Goal: Task Accomplishment & Management: Manage account settings

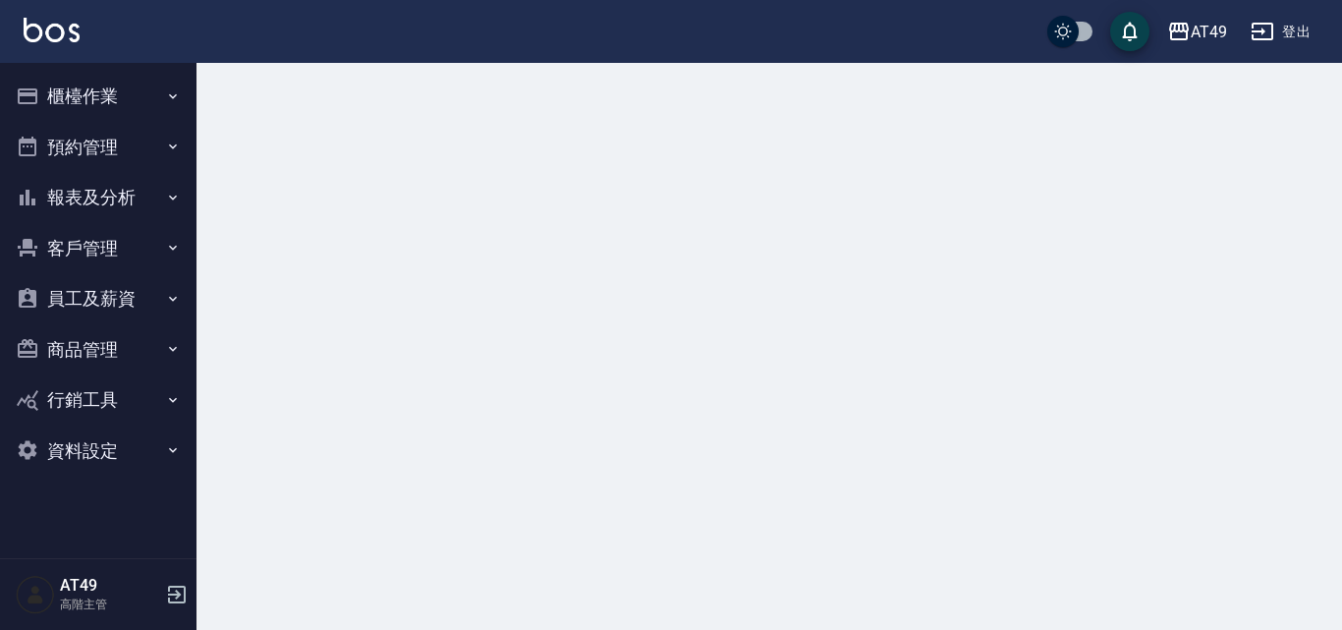
click at [73, 113] on button "櫃檯作業" at bounding box center [98, 96] width 181 height 51
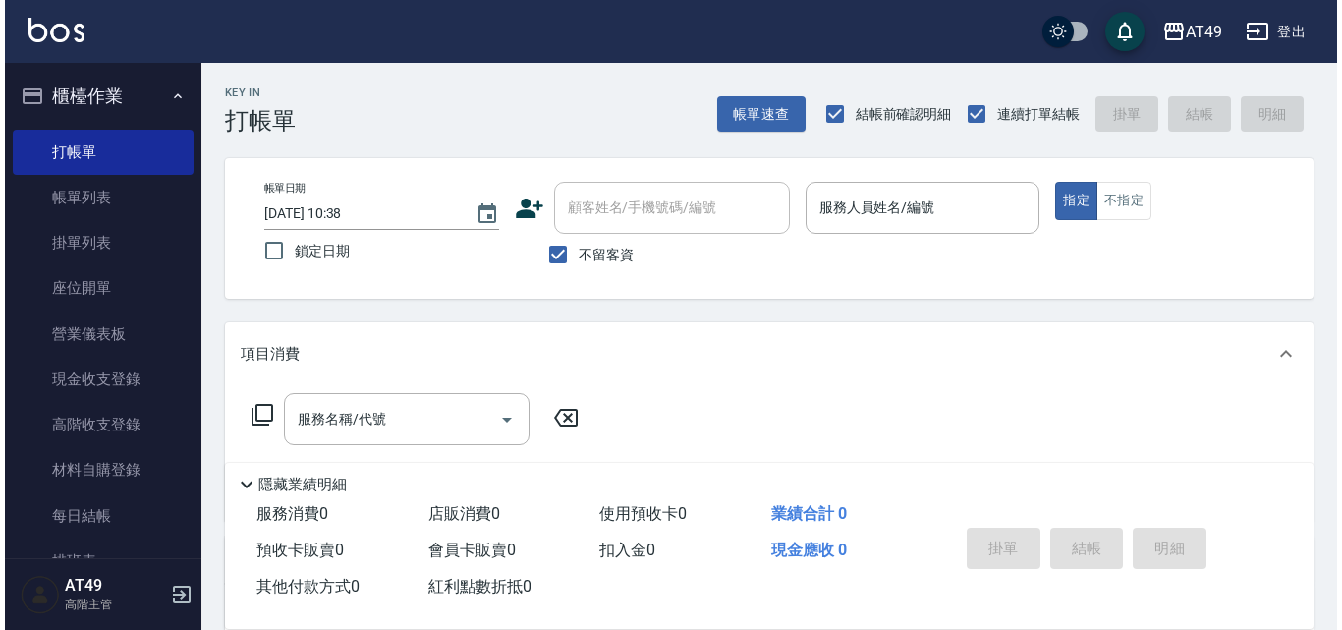
scroll to position [502, 0]
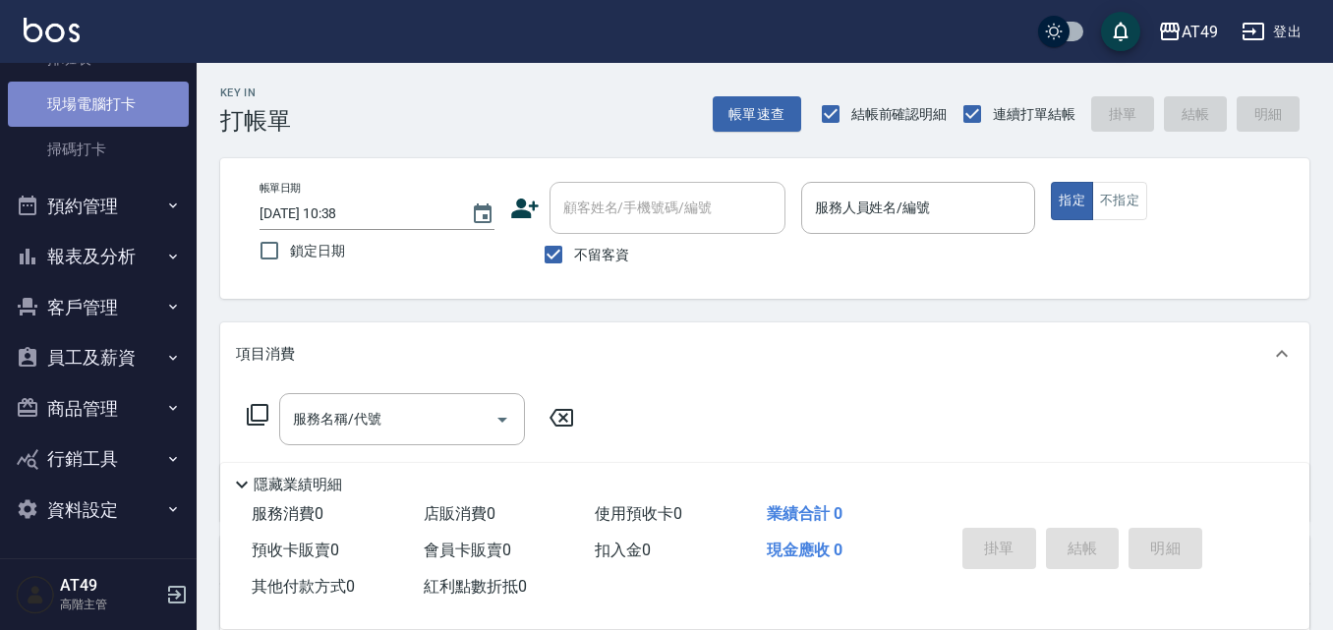
click at [107, 114] on link "現場電腦打卡" at bounding box center [98, 104] width 181 height 45
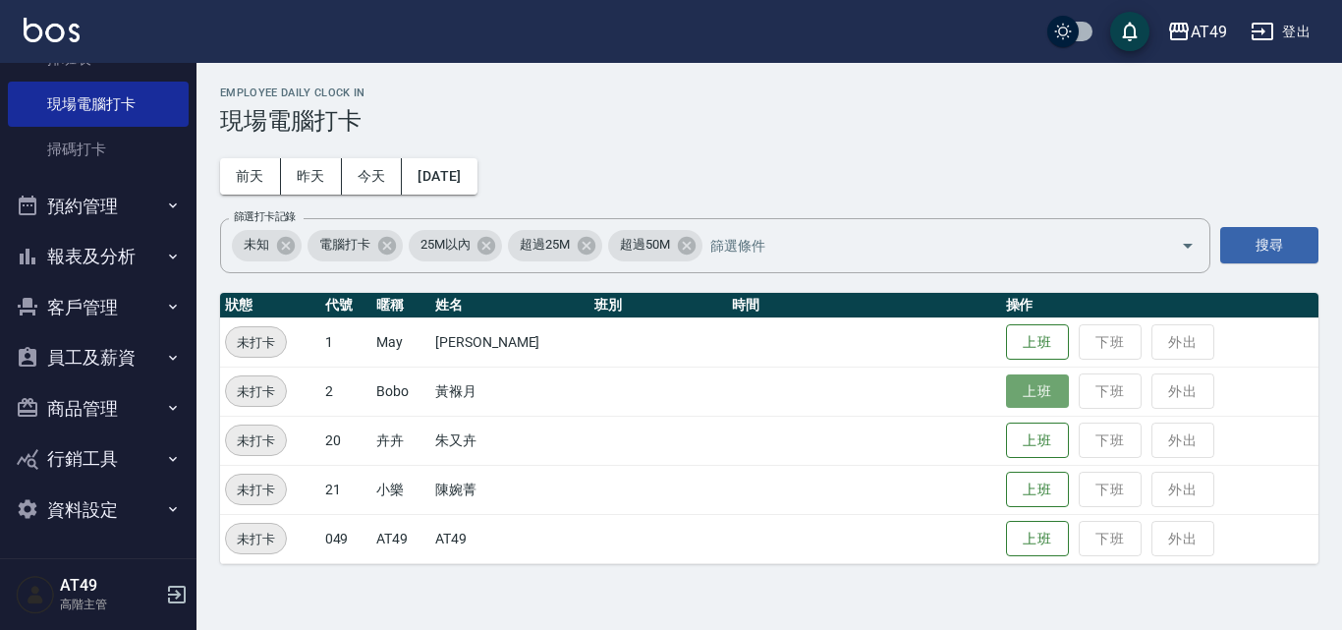
click at [1032, 384] on button "上班" at bounding box center [1037, 391] width 63 height 34
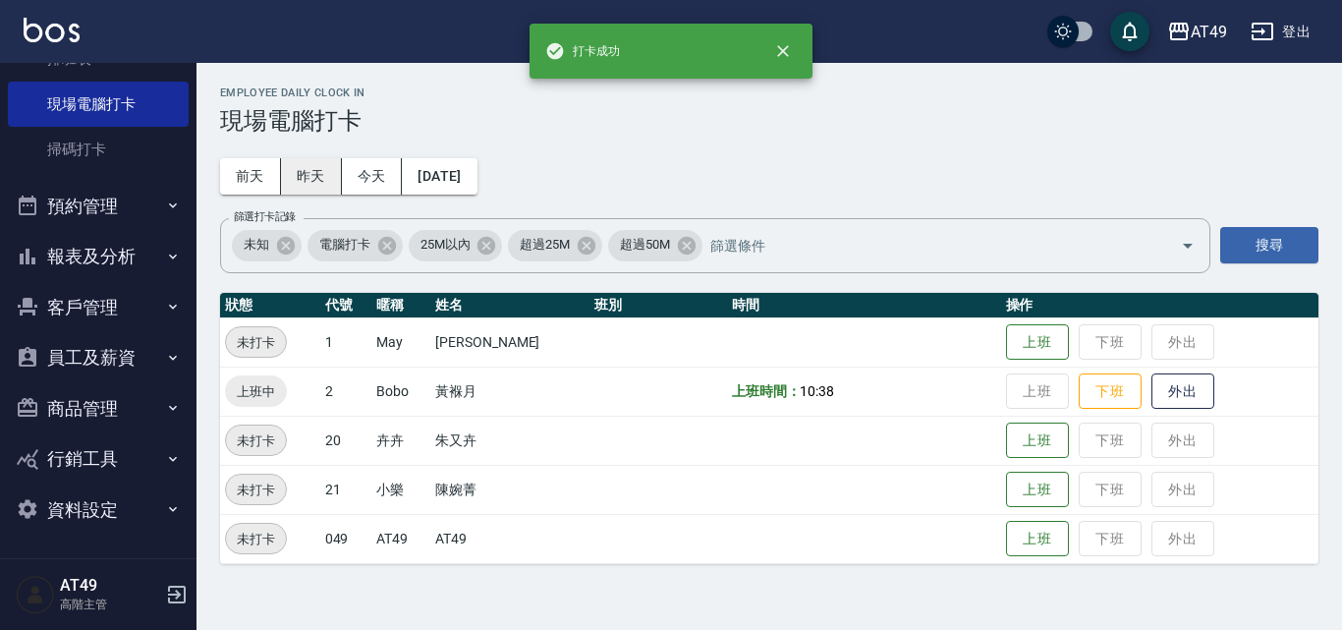
click at [329, 182] on button "昨天" at bounding box center [311, 176] width 61 height 36
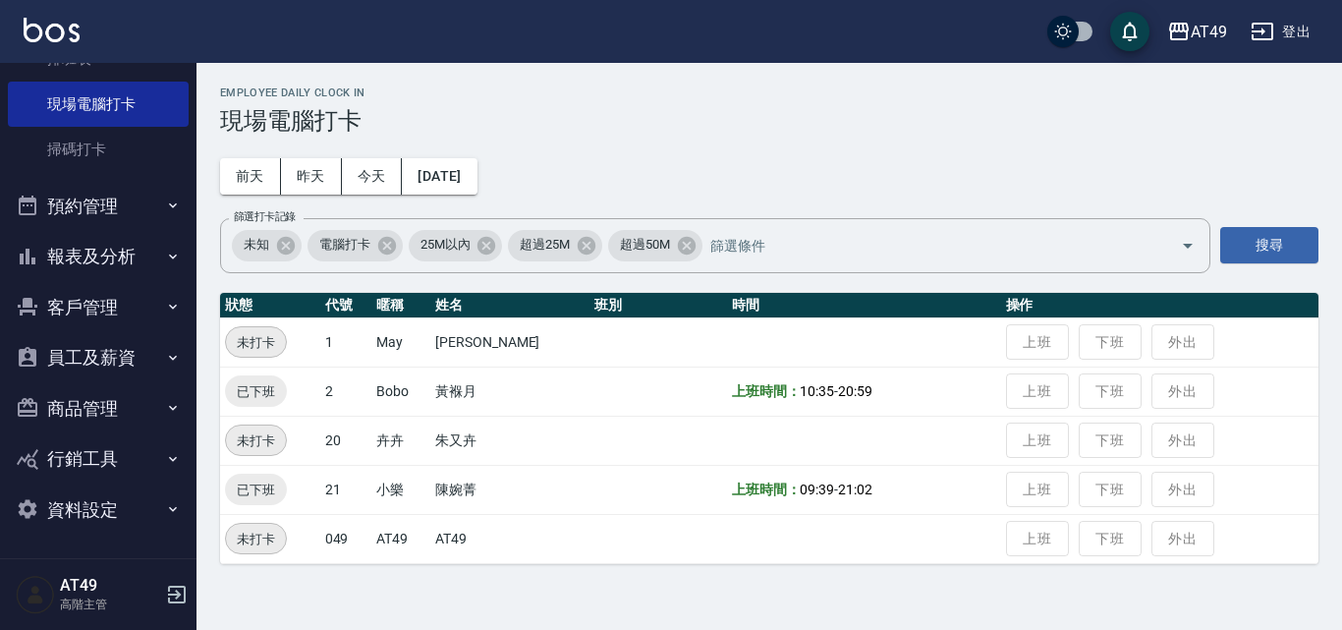
click at [1130, 122] on h3 "現場電腦打卡" at bounding box center [769, 121] width 1099 height 28
click at [373, 180] on button "今天" at bounding box center [372, 176] width 61 height 36
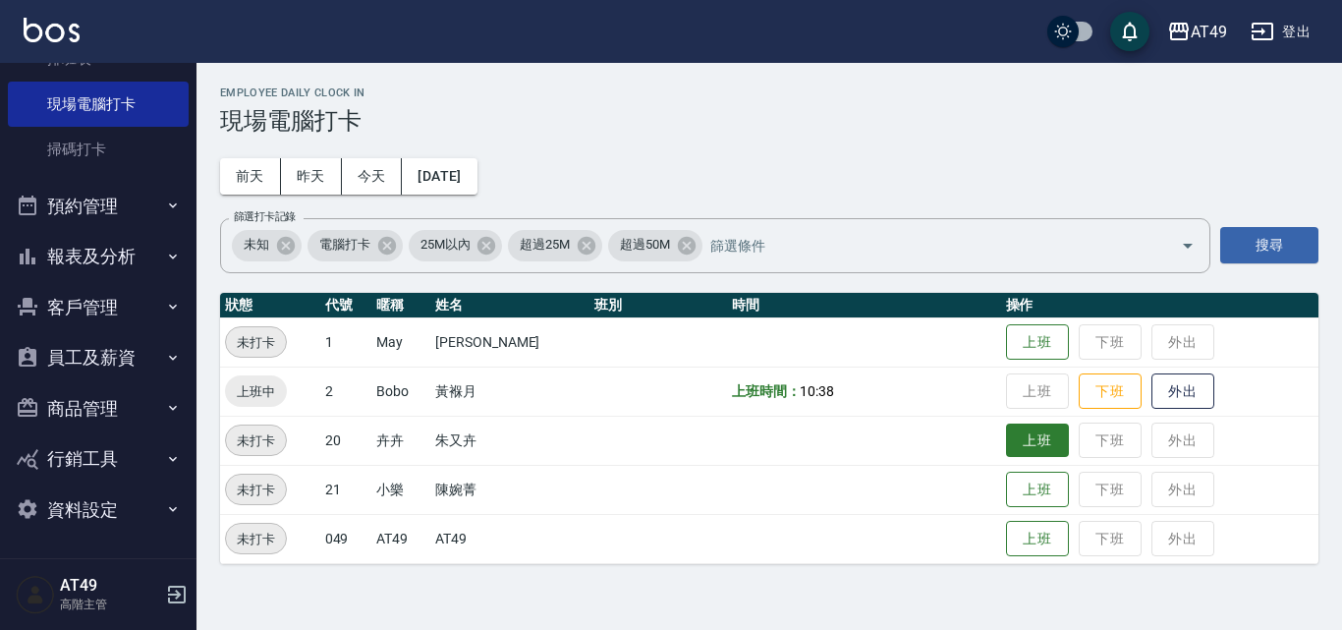
click at [1034, 429] on button "上班" at bounding box center [1037, 441] width 63 height 34
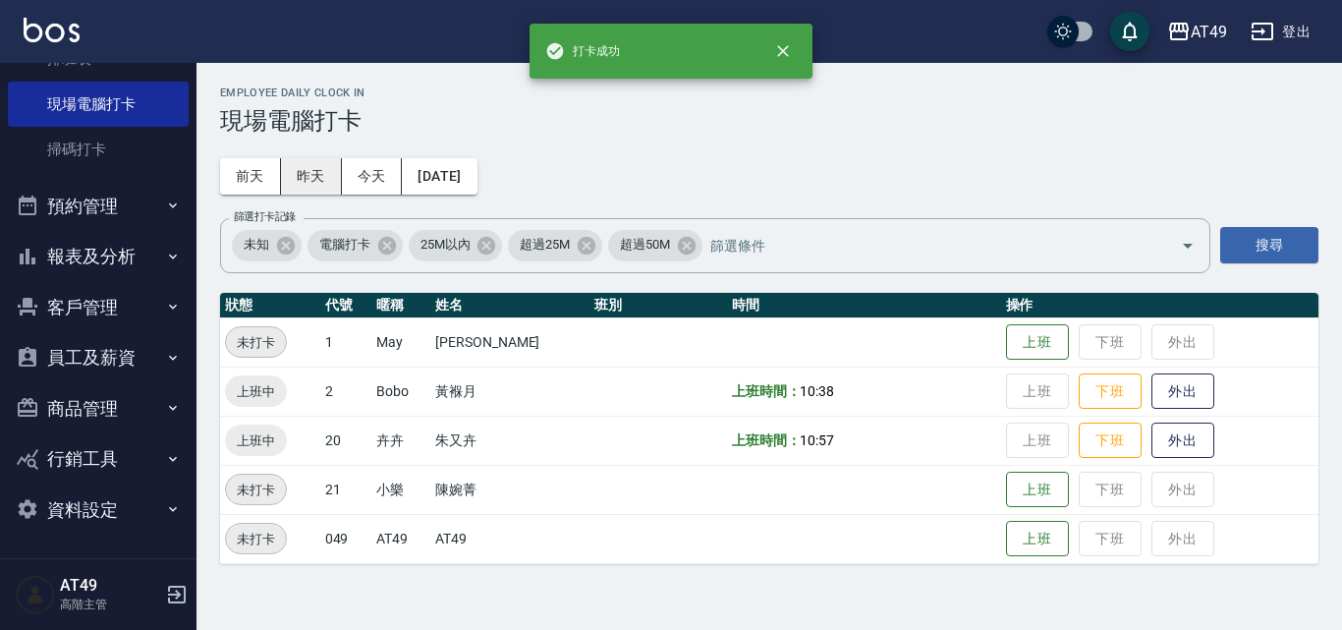
click at [325, 179] on button "昨天" at bounding box center [311, 176] width 61 height 36
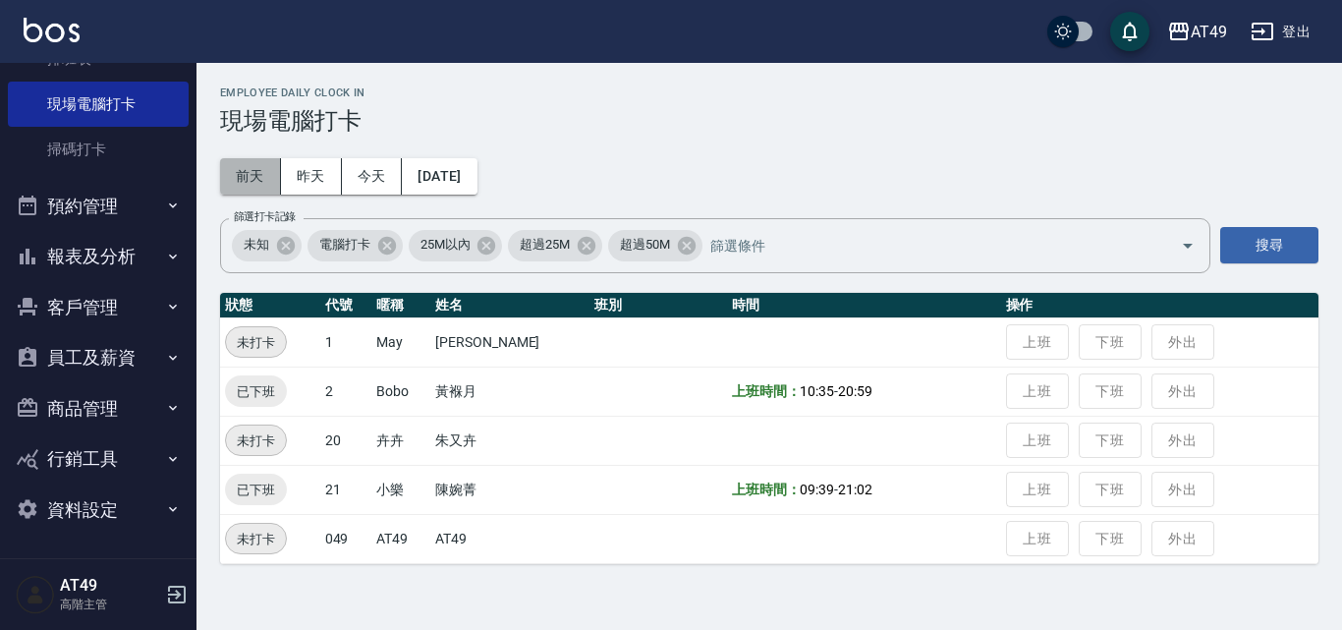
click at [253, 178] on button "前天" at bounding box center [250, 176] width 61 height 36
click at [399, 185] on button "今天" at bounding box center [372, 176] width 61 height 36
